Goal: Navigation & Orientation: Find specific page/section

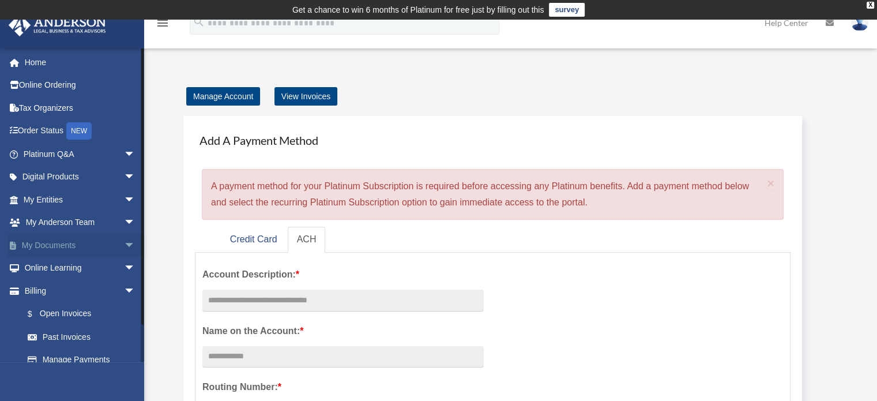
click at [124, 244] on span "arrow_drop_down" at bounding box center [135, 245] width 23 height 24
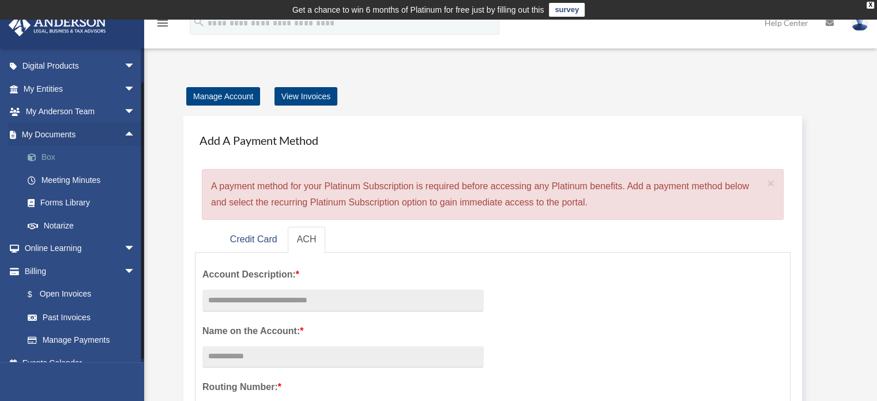
scroll to position [115, 0]
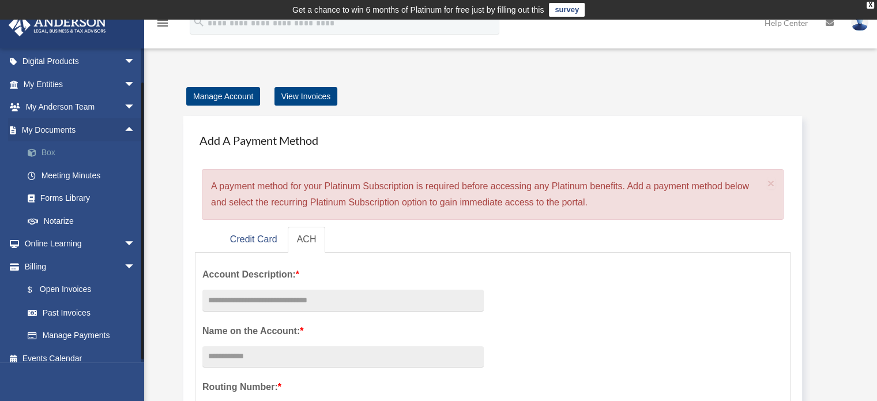
click at [54, 149] on link "Box" at bounding box center [84, 152] width 137 height 23
click at [44, 152] on link "Box" at bounding box center [84, 152] width 137 height 23
click at [49, 152] on link "Box" at bounding box center [84, 152] width 137 height 23
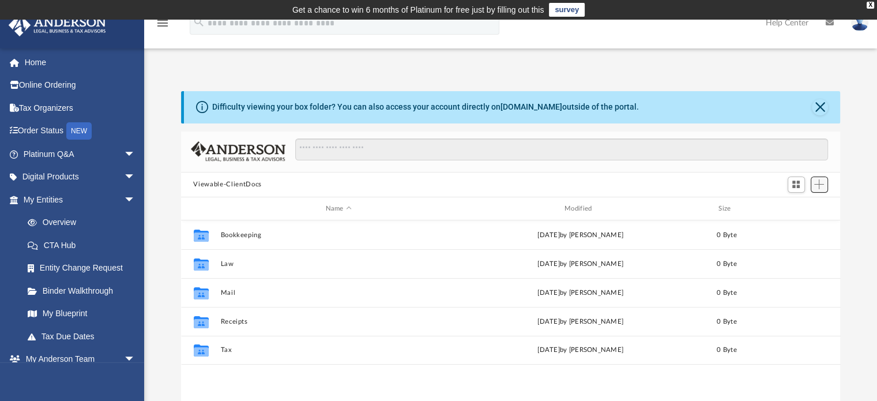
click at [821, 183] on span "Add" at bounding box center [819, 184] width 10 height 10
click at [870, 221] on div "Difficulty viewing your box folder? You can also access your account directly o…" at bounding box center [510, 275] width 732 height 368
